Goal: Task Accomplishment & Management: Manage account settings

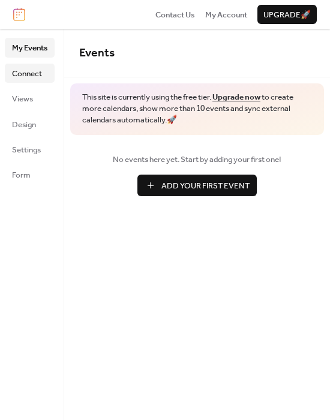
click at [29, 78] on span "Connect" at bounding box center [27, 74] width 30 height 12
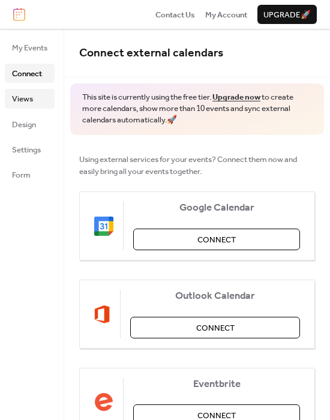
click at [29, 102] on span "Views" at bounding box center [22, 99] width 21 height 12
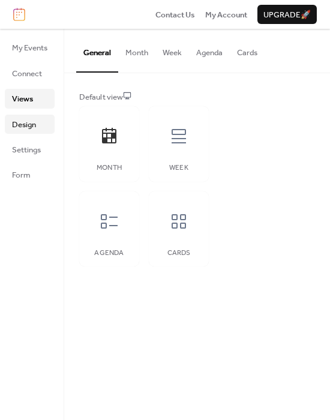
click at [28, 122] on span "Design" at bounding box center [24, 125] width 24 height 12
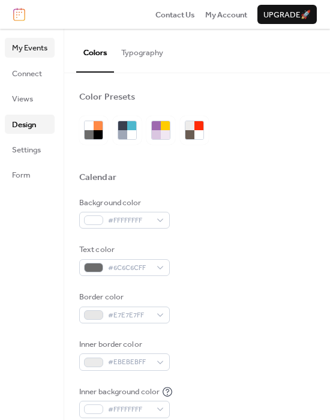
click at [20, 54] on span "My Events" at bounding box center [29, 48] width 35 height 12
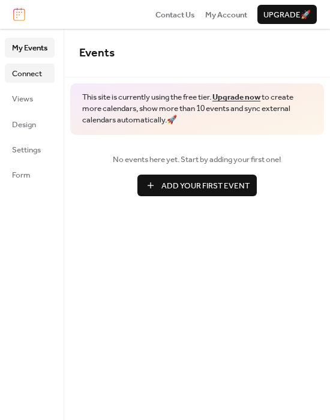
click at [22, 73] on span "Connect" at bounding box center [27, 74] width 30 height 12
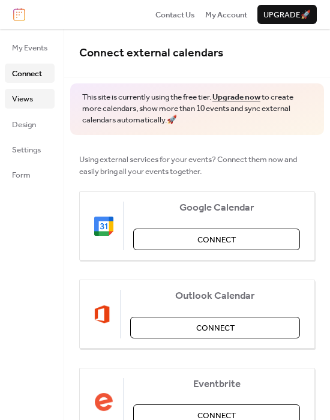
click at [27, 98] on span "Views" at bounding box center [22, 99] width 21 height 12
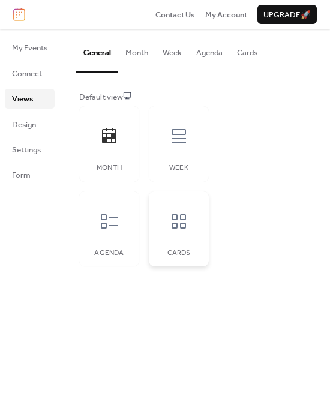
click at [183, 222] on icon at bounding box center [178, 221] width 14 height 14
click at [107, 160] on div "Month" at bounding box center [109, 144] width 60 height 76
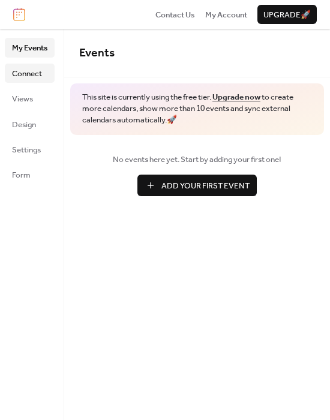
click at [22, 76] on span "Connect" at bounding box center [27, 74] width 30 height 12
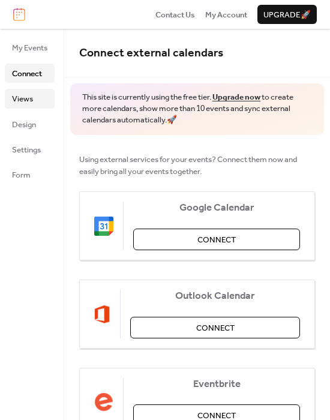
click at [24, 102] on span "Views" at bounding box center [22, 99] width 21 height 12
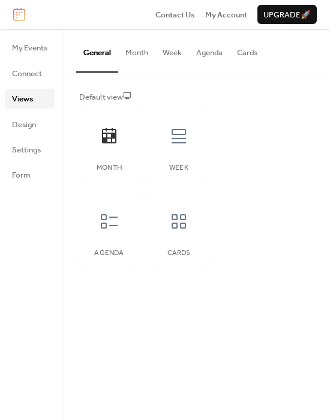
click at [136, 55] on button "Month" at bounding box center [136, 50] width 37 height 42
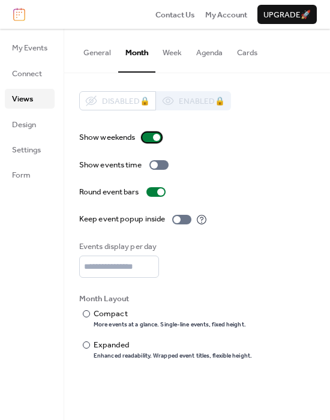
click at [148, 137] on div at bounding box center [151, 138] width 19 height 10
click at [163, 167] on div at bounding box center [158, 165] width 19 height 10
click at [154, 163] on div at bounding box center [158, 165] width 19 height 10
click at [85, 314] on div at bounding box center [86, 313] width 7 height 7
click at [85, 344] on div at bounding box center [86, 344] width 7 height 7
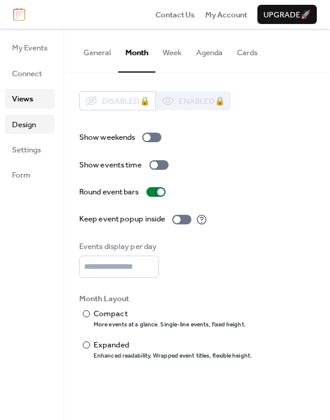
click at [34, 124] on span "Design" at bounding box center [24, 125] width 24 height 12
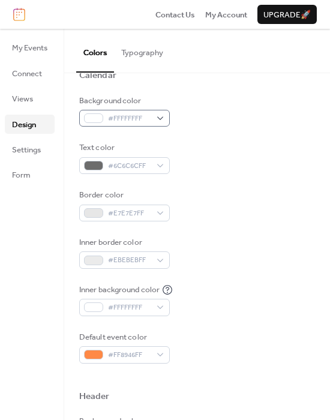
scroll to position [136, 0]
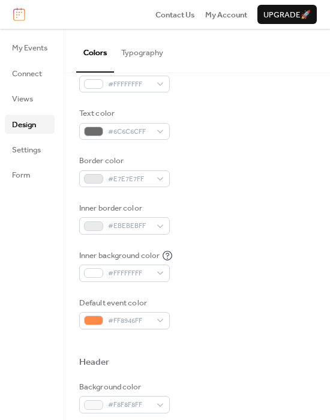
click at [140, 53] on button "Typography" at bounding box center [142, 50] width 56 height 42
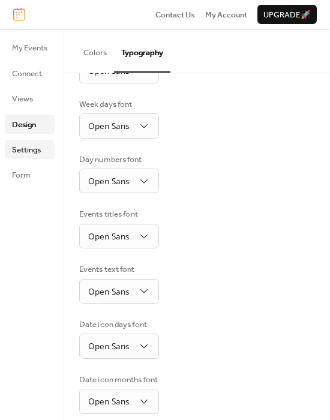
click at [45, 147] on link "Settings" at bounding box center [30, 149] width 50 height 19
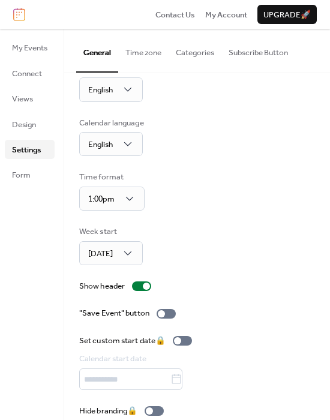
scroll to position [43, 0]
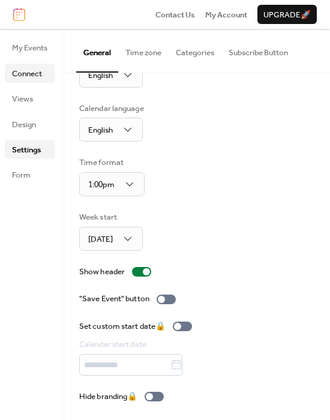
click at [30, 68] on span "Connect" at bounding box center [27, 74] width 30 height 12
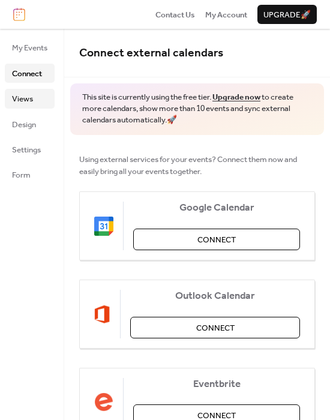
click at [22, 93] on span "Views" at bounding box center [22, 99] width 21 height 12
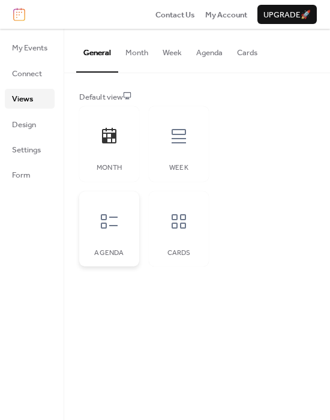
click at [119, 227] on div at bounding box center [109, 221] width 36 height 36
click at [170, 228] on icon at bounding box center [178, 221] width 19 height 19
click at [176, 229] on icon at bounding box center [178, 221] width 19 height 19
click at [170, 151] on div at bounding box center [179, 136] width 36 height 36
click at [128, 146] on div "Month" at bounding box center [109, 144] width 60 height 76
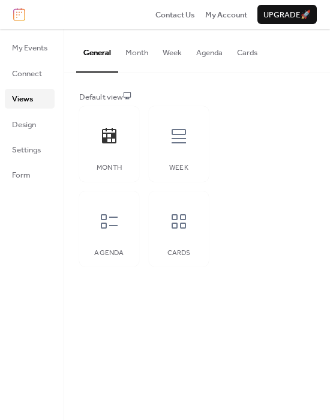
click at [137, 49] on button "Month" at bounding box center [136, 50] width 37 height 42
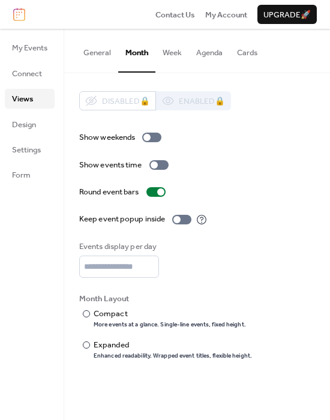
click at [161, 49] on button "Week" at bounding box center [172, 50] width 34 height 42
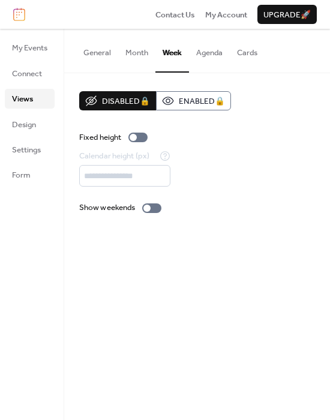
click at [206, 58] on button "Agenda" at bounding box center [209, 50] width 41 height 42
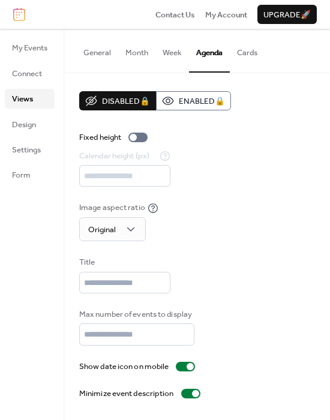
click at [260, 53] on button "Cards" at bounding box center [247, 50] width 35 height 42
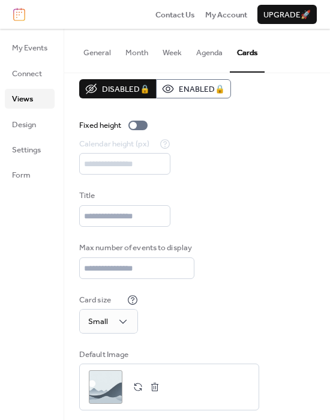
scroll to position [20, 0]
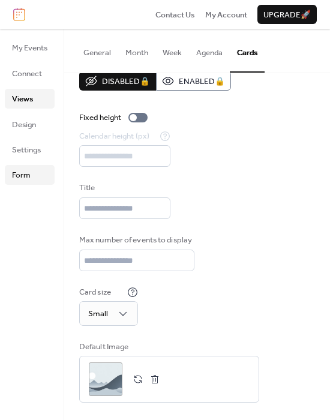
click at [38, 174] on link "Form" at bounding box center [30, 174] width 50 height 19
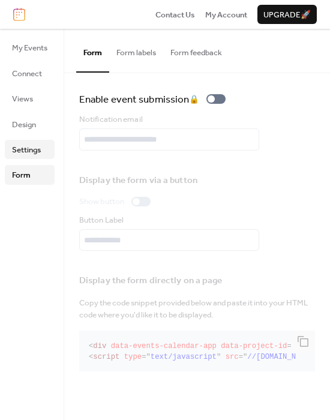
click at [22, 154] on span "Settings" at bounding box center [26, 150] width 29 height 12
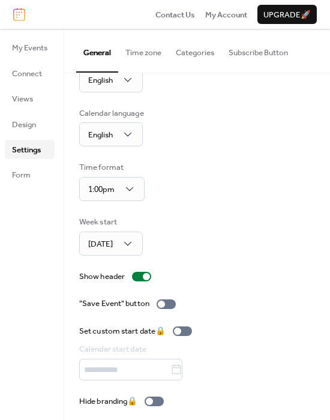
scroll to position [43, 0]
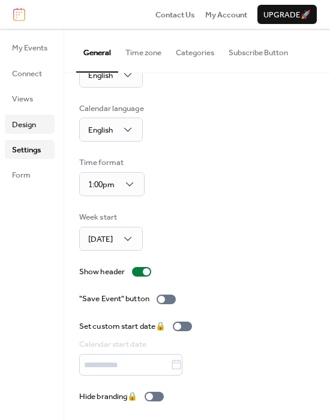
click at [34, 127] on span "Design" at bounding box center [24, 125] width 24 height 12
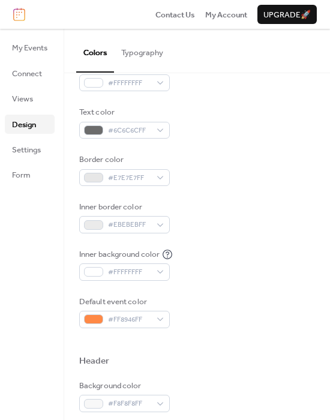
scroll to position [163, 0]
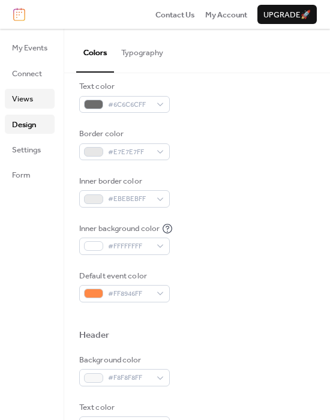
click at [28, 103] on span "Views" at bounding box center [22, 99] width 21 height 12
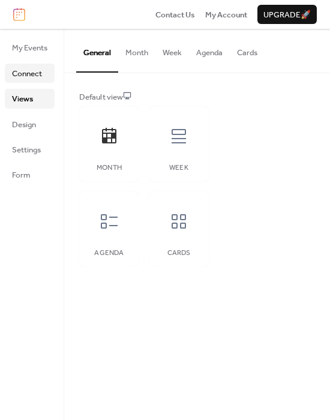
click at [29, 71] on span "Connect" at bounding box center [27, 74] width 30 height 12
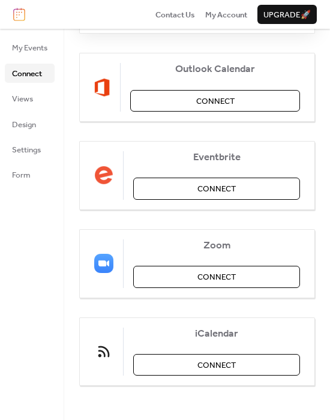
scroll to position [228, 0]
